Goal: Check status: Check status

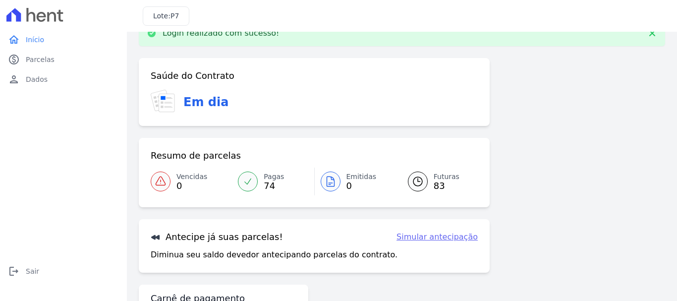
scroll to position [25, 0]
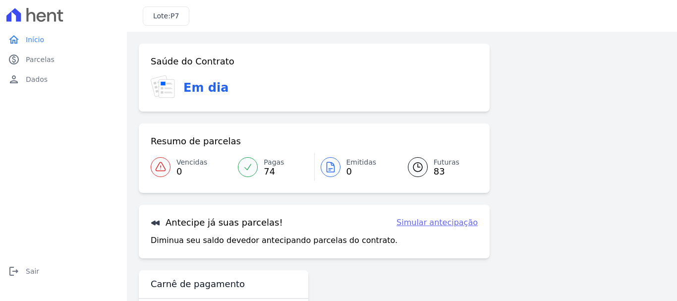
click at [438, 175] on span "83" at bounding box center [447, 172] width 26 height 8
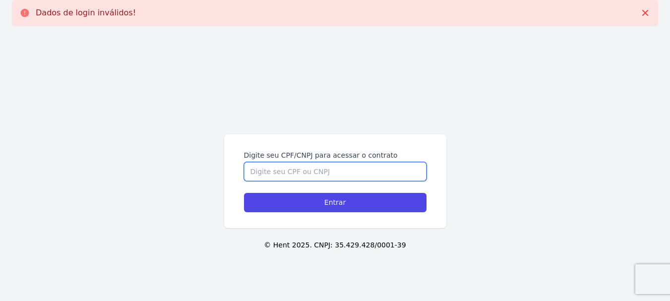
click at [384, 174] on input "Digite seu CPF/CNPJ para acessar o contrato" at bounding box center [335, 171] width 182 height 19
type input "00927924137"
click at [244, 193] on input "Entrar" at bounding box center [335, 202] width 182 height 19
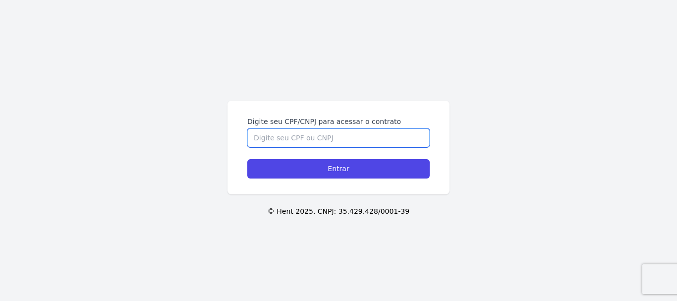
click at [293, 145] on input "Digite seu CPF/CNPJ para acessar o contrato" at bounding box center [338, 137] width 182 height 19
type input "00927924137"
click at [247, 159] on input "Entrar" at bounding box center [338, 168] width 182 height 19
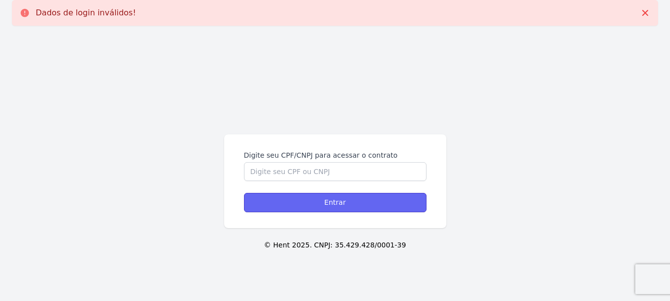
click at [328, 202] on input "Entrar" at bounding box center [335, 202] width 182 height 19
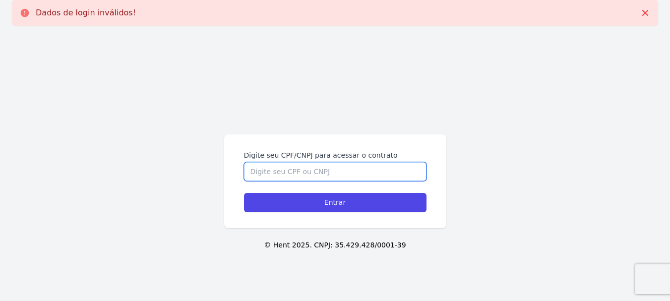
click at [311, 174] on input "Digite seu CPF/CNPJ para acessar o contrato" at bounding box center [335, 171] width 182 height 19
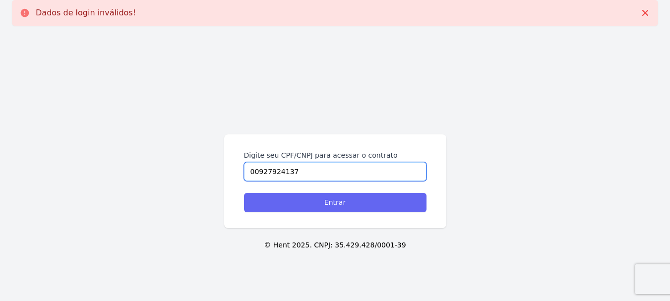
type input "00927924137"
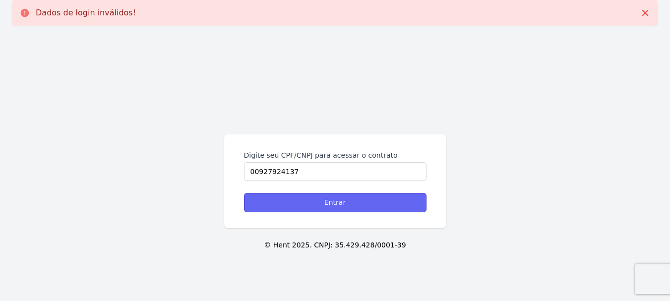
click at [335, 195] on input "Entrar" at bounding box center [335, 202] width 182 height 19
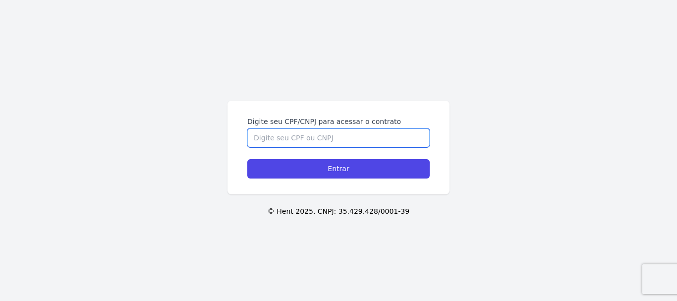
click at [270, 143] on input "Digite seu CPF/CNPJ para acessar o contrato" at bounding box center [338, 137] width 182 height 19
type input "00927924137"
click at [247, 159] on input "Entrar" at bounding box center [338, 168] width 182 height 19
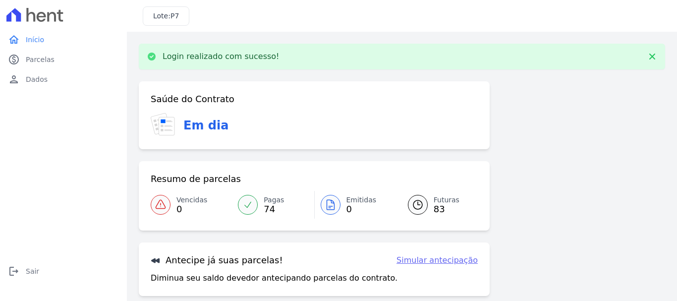
click at [427, 205] on link "Futuras 83" at bounding box center [437, 205] width 82 height 28
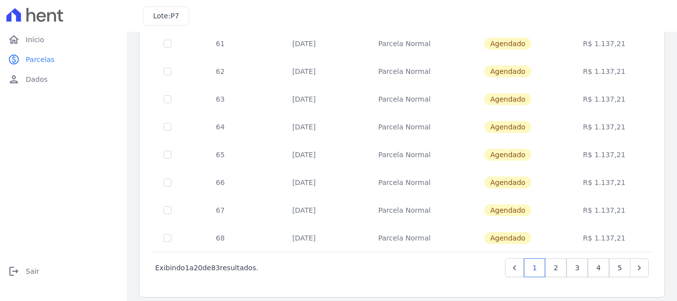
scroll to position [447, 0]
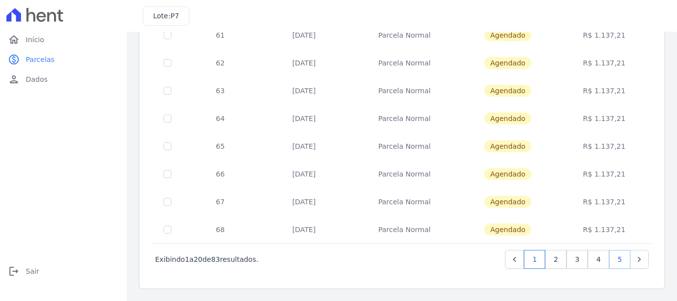
click at [613, 260] on link "5" at bounding box center [619, 259] width 21 height 19
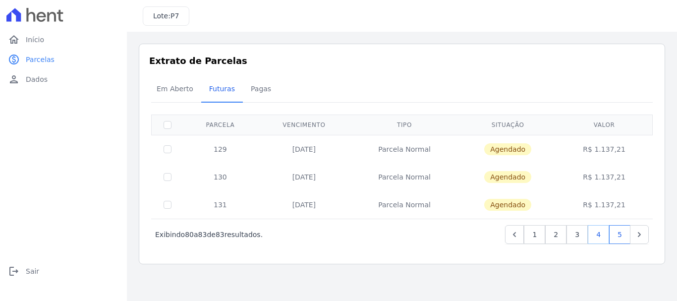
click at [606, 235] on link "4" at bounding box center [598, 234] width 21 height 19
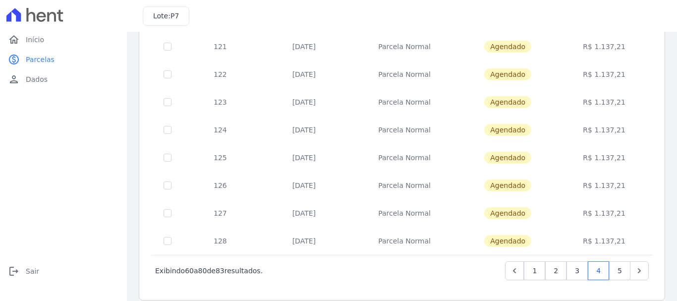
scroll to position [447, 0]
